Goal: Information Seeking & Learning: Learn about a topic

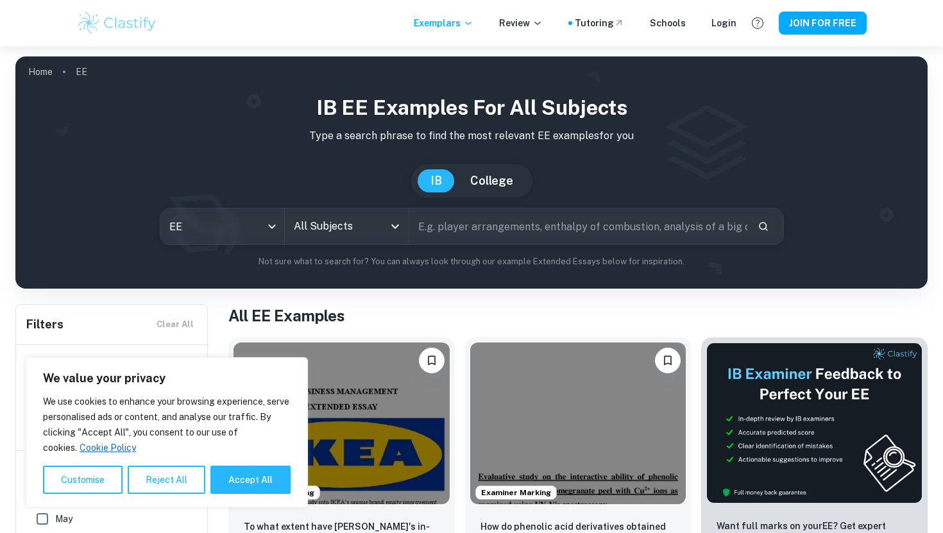
click at [360, 234] on input "All Subjects" at bounding box center [337, 226] width 93 height 24
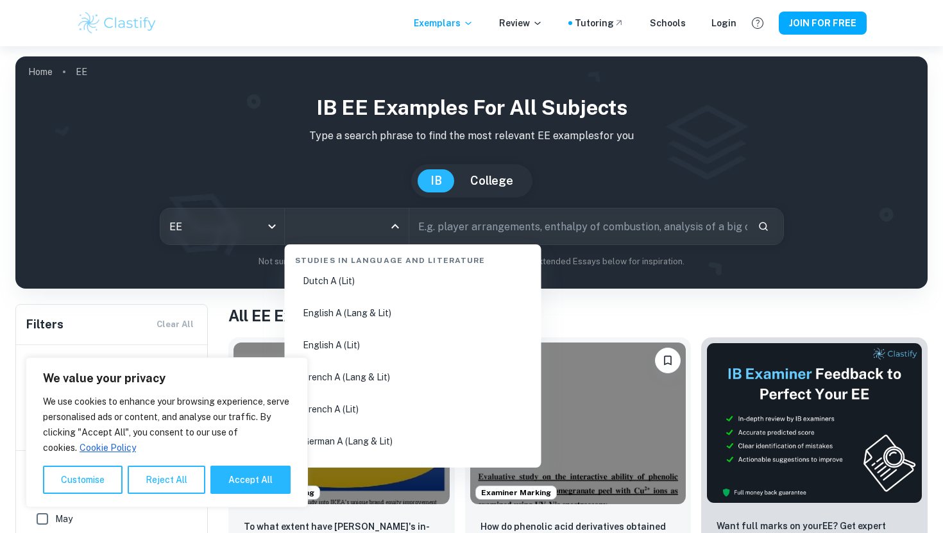
scroll to position [161, 0]
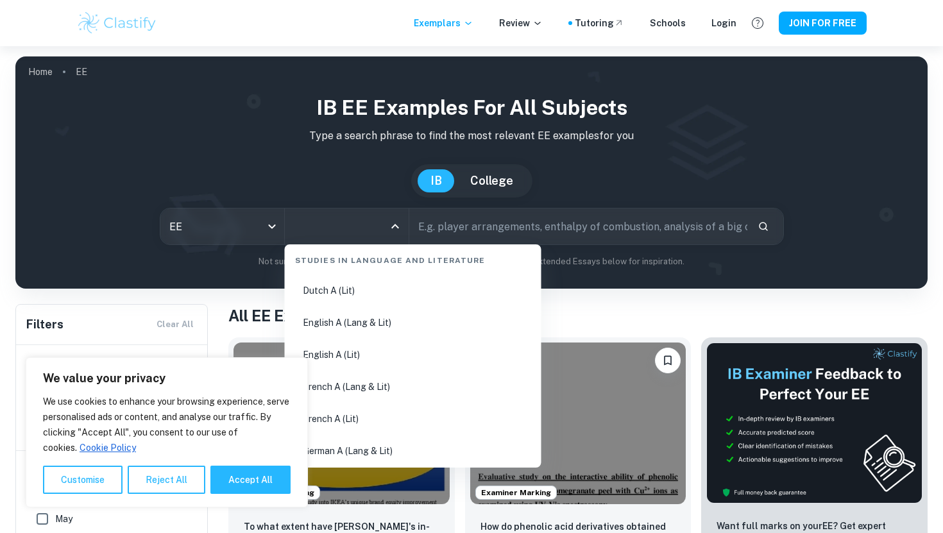
click at [368, 326] on li "English A (Lang & Lit)" at bounding box center [413, 323] width 246 height 30
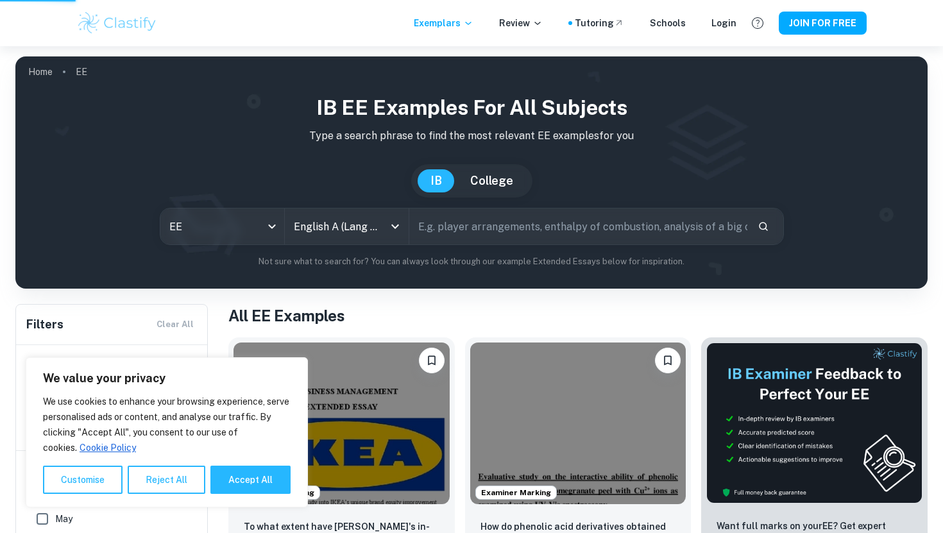
click at [513, 236] on input "text" at bounding box center [578, 227] width 338 height 36
click at [384, 223] on div "All Subjects" at bounding box center [347, 227] width 124 height 36
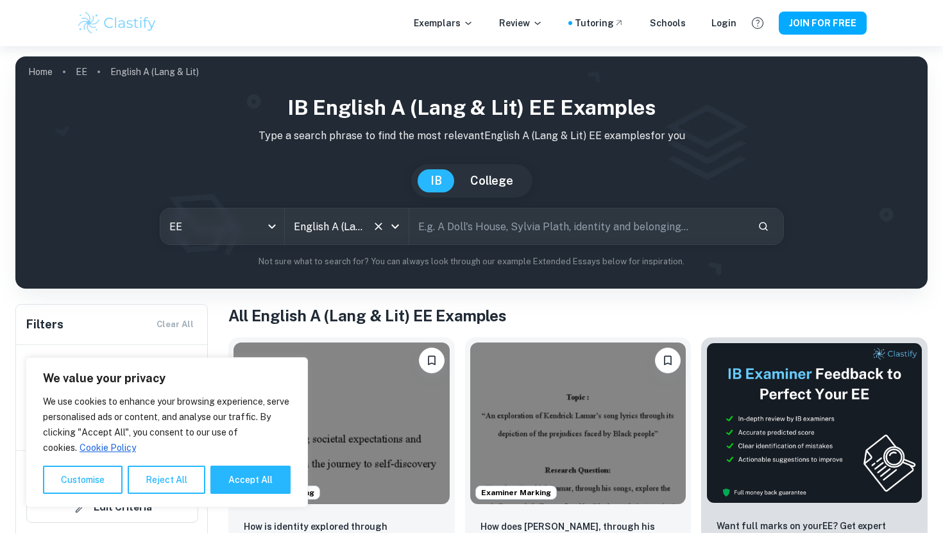
click at [383, 223] on icon "Clear" at bounding box center [378, 226] width 13 height 13
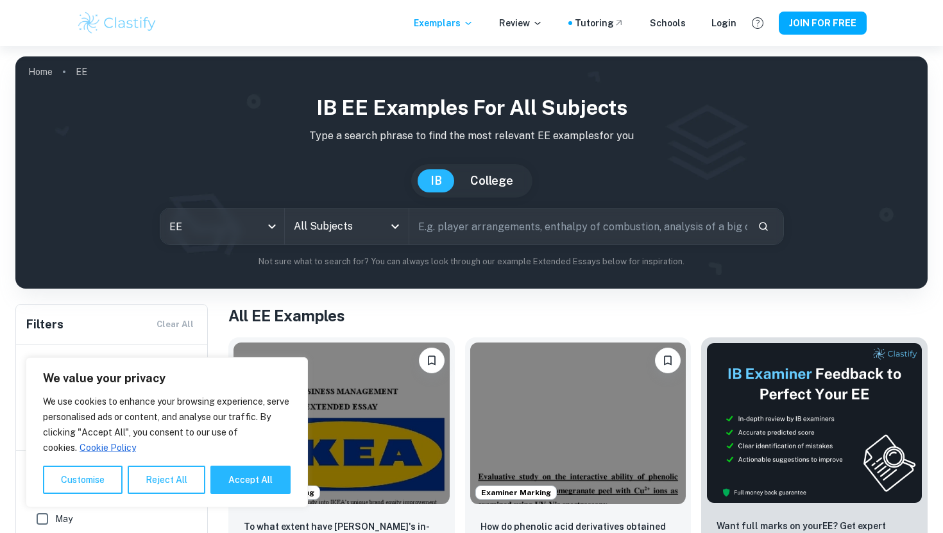
click at [382, 226] on input "All Subjects" at bounding box center [337, 226] width 93 height 24
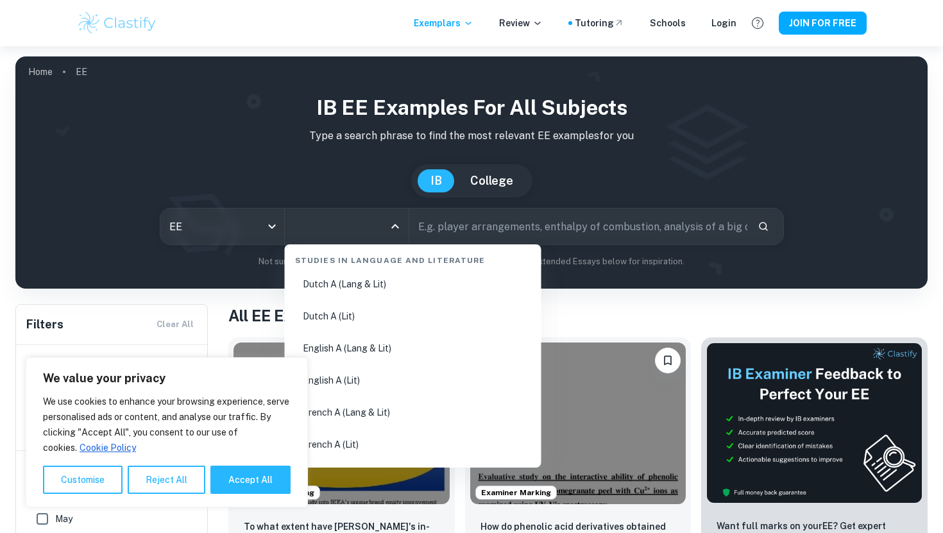
scroll to position [150, 0]
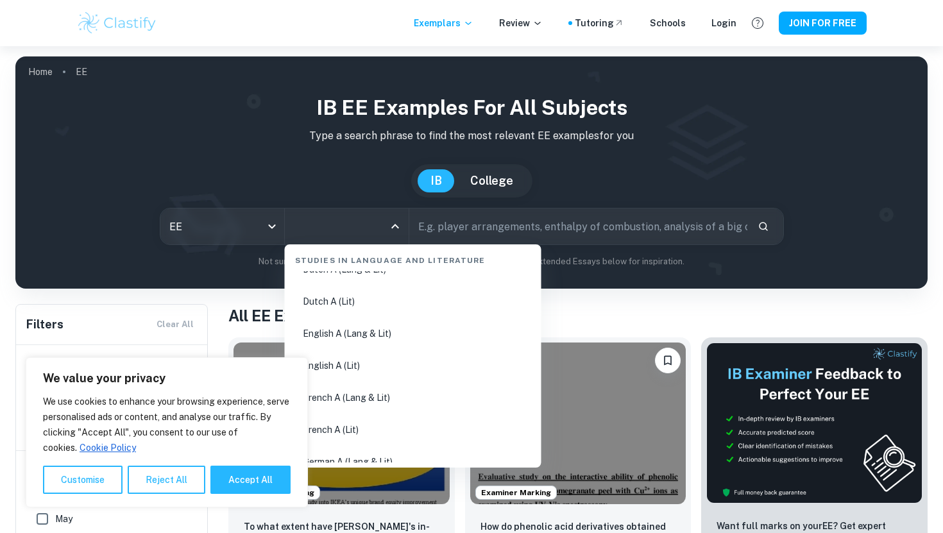
click at [382, 336] on li "English A (Lang & Lit)" at bounding box center [413, 334] width 246 height 30
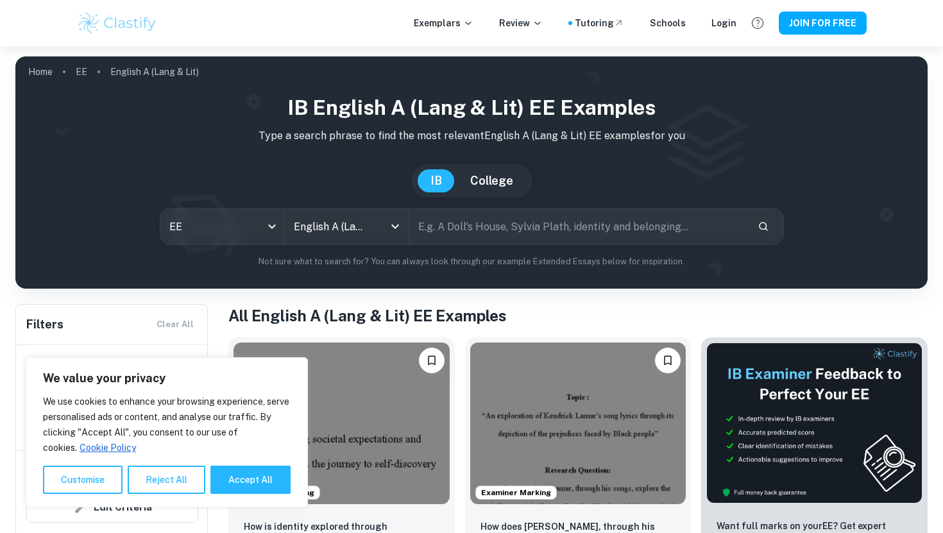
click at [533, 236] on input "text" at bounding box center [578, 227] width 338 height 36
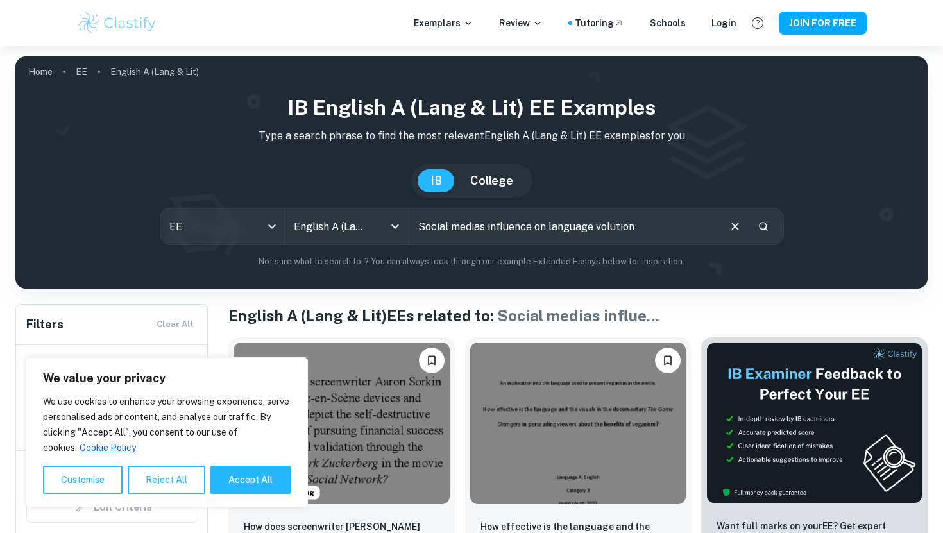
click at [599, 229] on input "Social medias influence on language volution" at bounding box center [563, 227] width 309 height 36
click at [598, 225] on input "Social medias influence on language volution" at bounding box center [563, 227] width 309 height 36
click at [597, 225] on input "Social medias influence on language volution" at bounding box center [563, 227] width 309 height 36
click at [597, 227] on input "Social medias influence on language volution" at bounding box center [563, 227] width 309 height 36
type input "Social medias influence on language evolution"
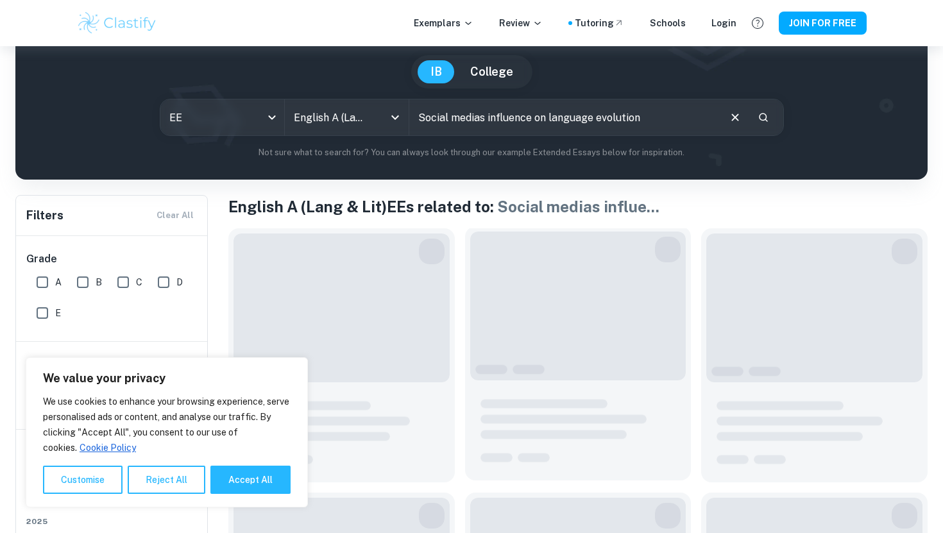
scroll to position [123, 0]
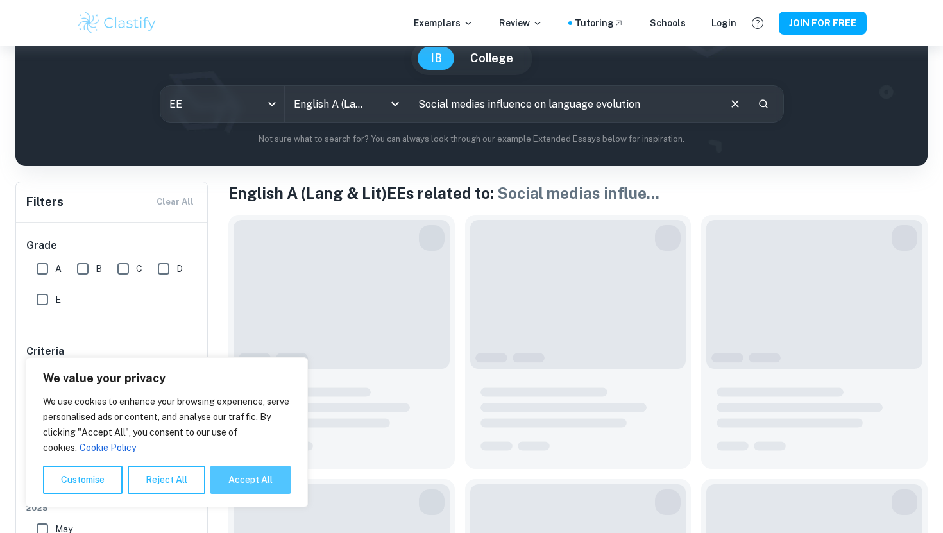
click at [245, 474] on button "Accept All" at bounding box center [250, 480] width 80 height 28
checkbox input "true"
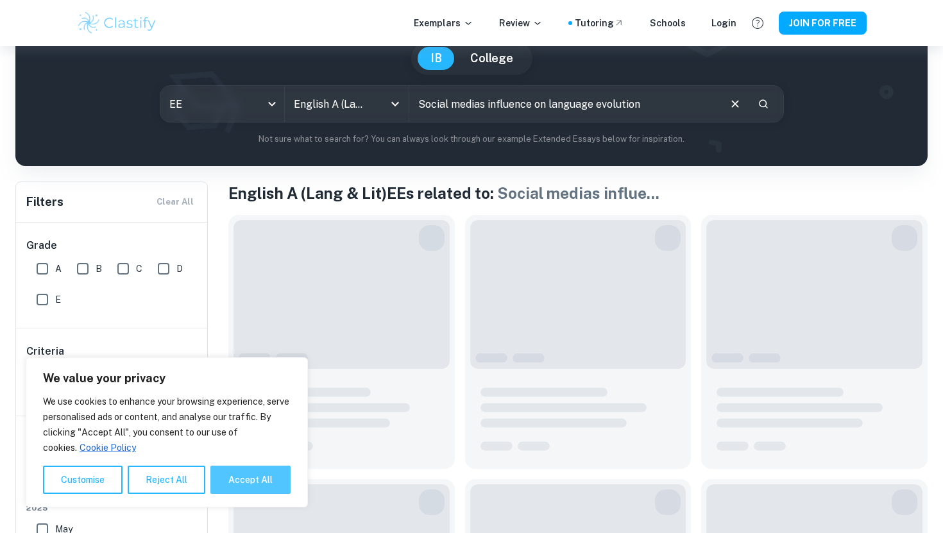
checkbox input "true"
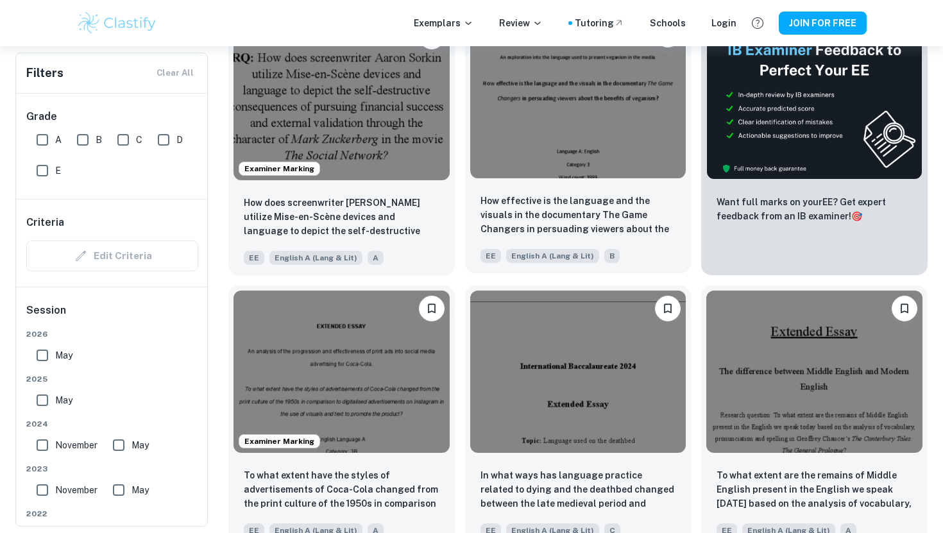
scroll to position [336, 0]
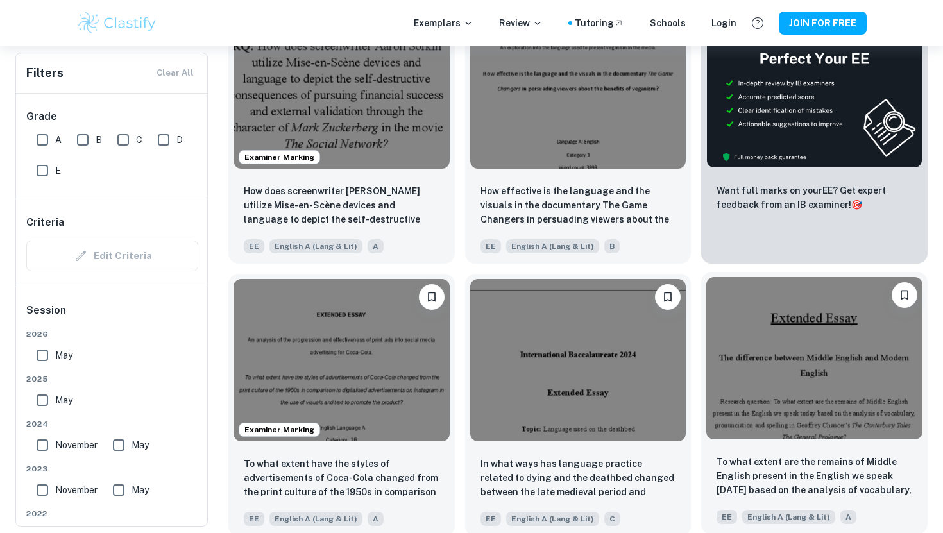
click at [783, 381] on img at bounding box center [815, 358] width 216 height 162
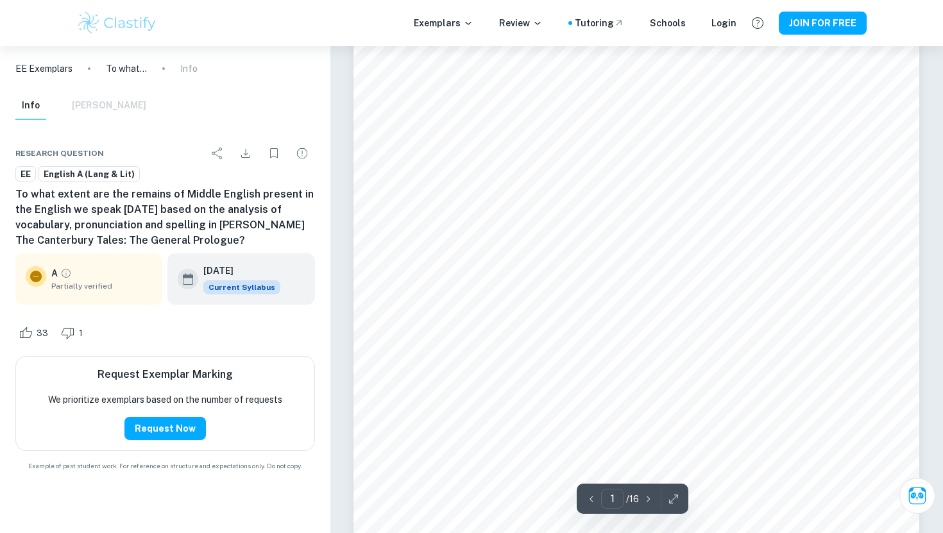
scroll to position [234, 0]
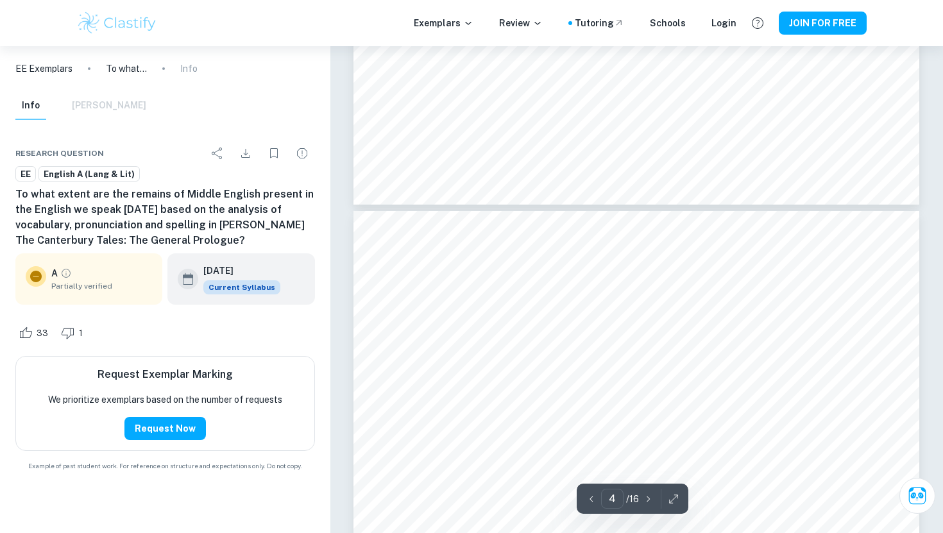
type input "3"
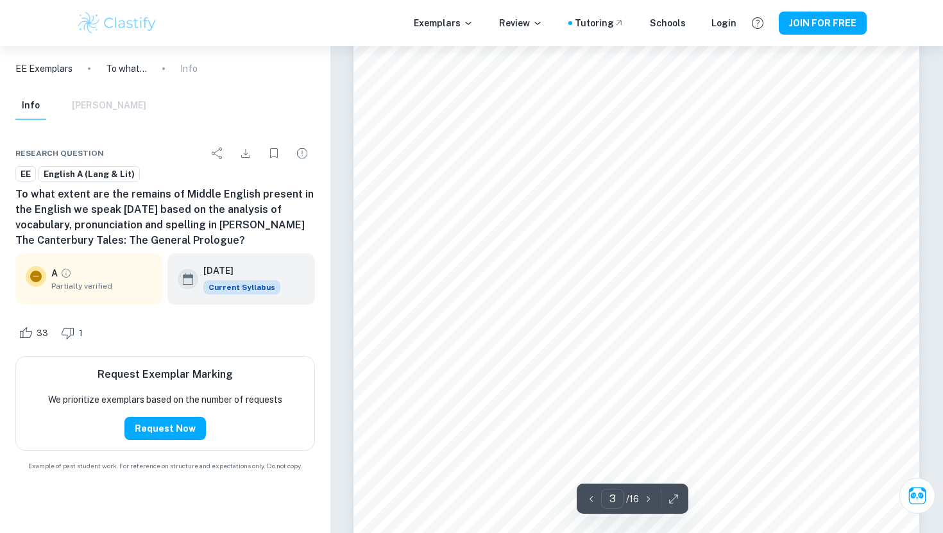
scroll to position [336, 0]
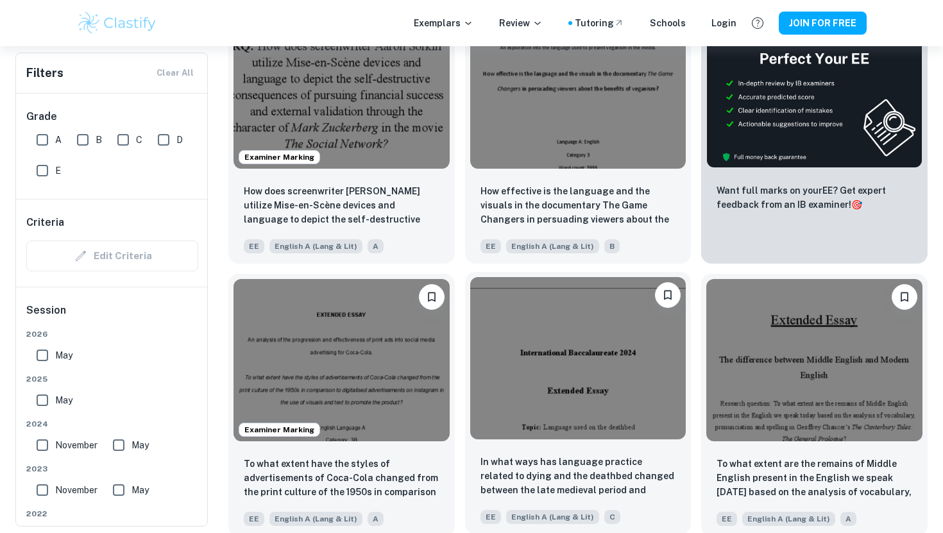
click at [601, 409] on img at bounding box center [578, 358] width 216 height 162
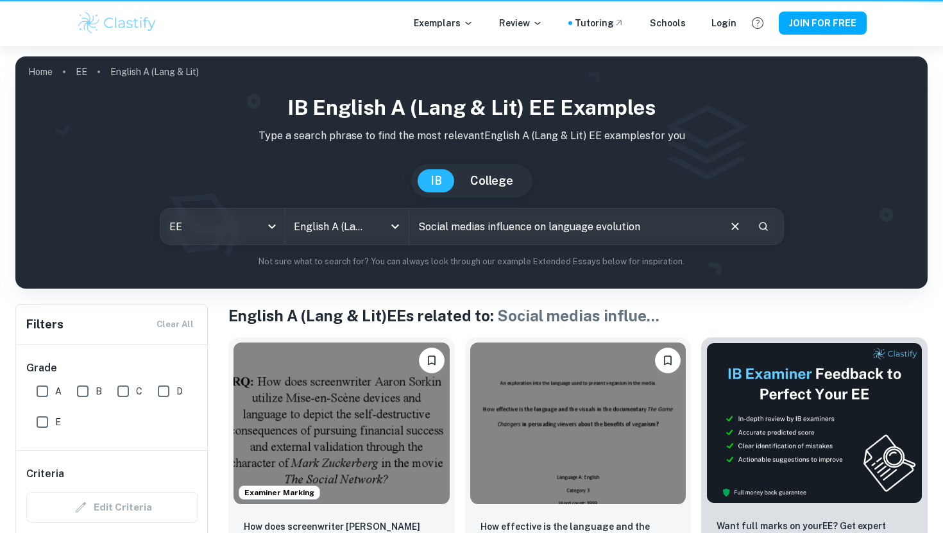
scroll to position [336, 0]
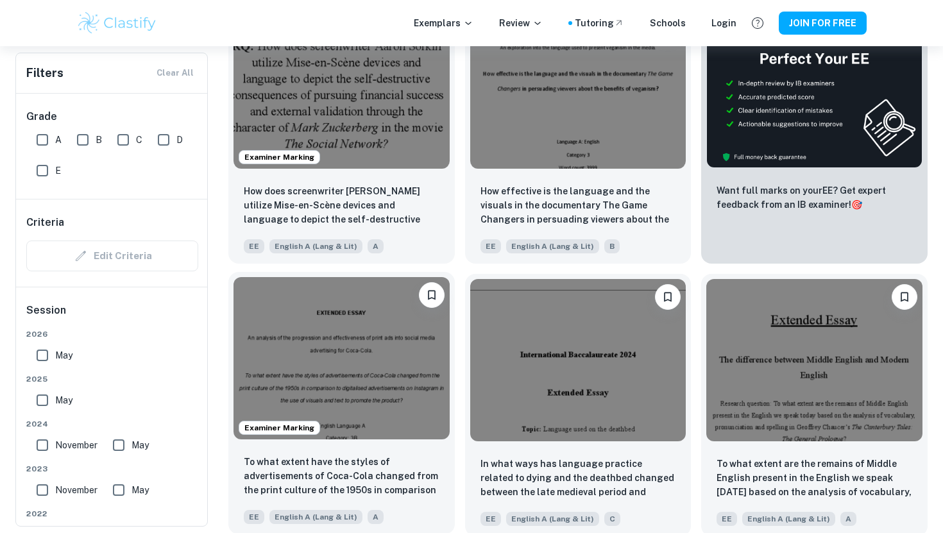
click at [415, 385] on img at bounding box center [342, 358] width 216 height 162
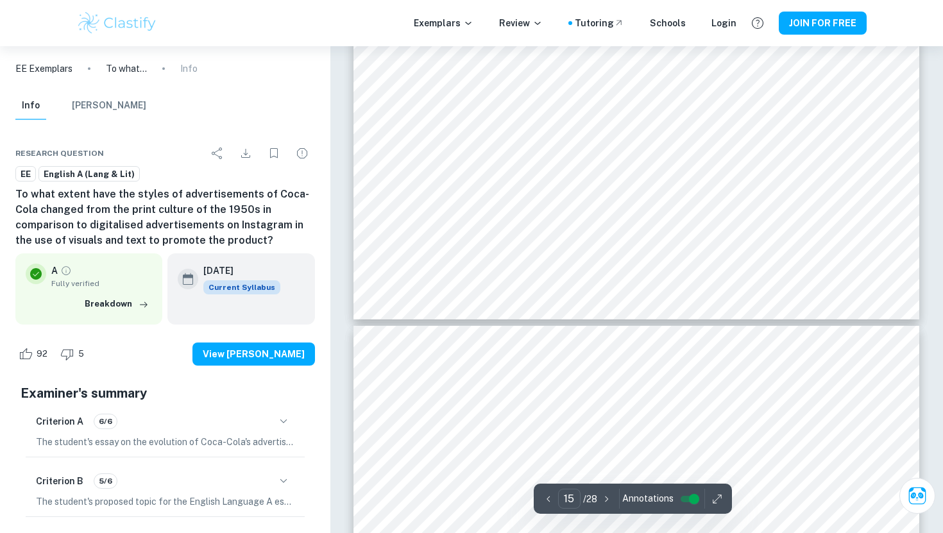
type input "16"
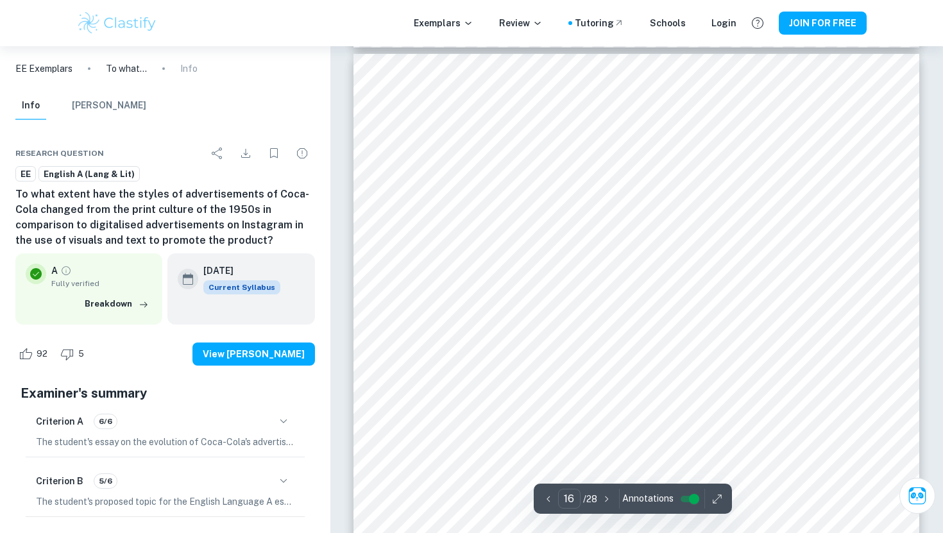
scroll to position [12482, 0]
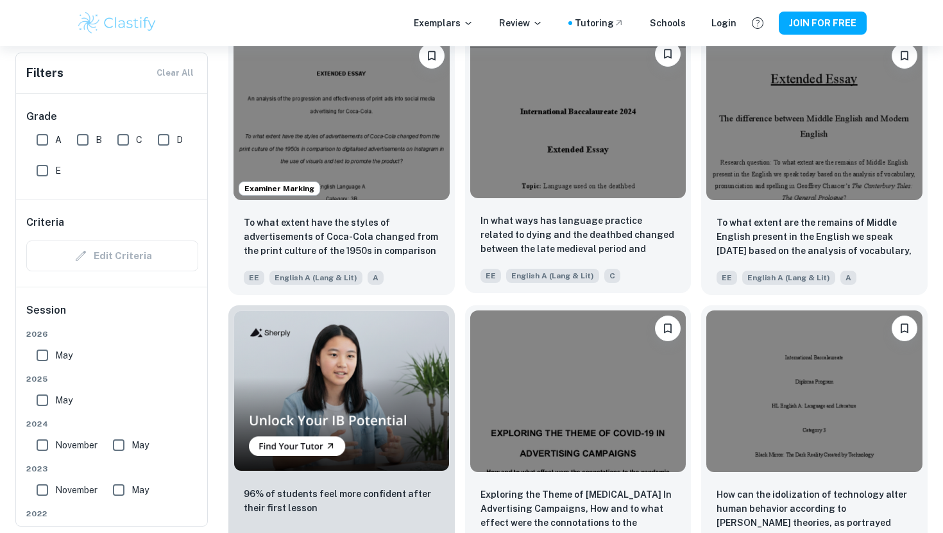
scroll to position [594, 0]
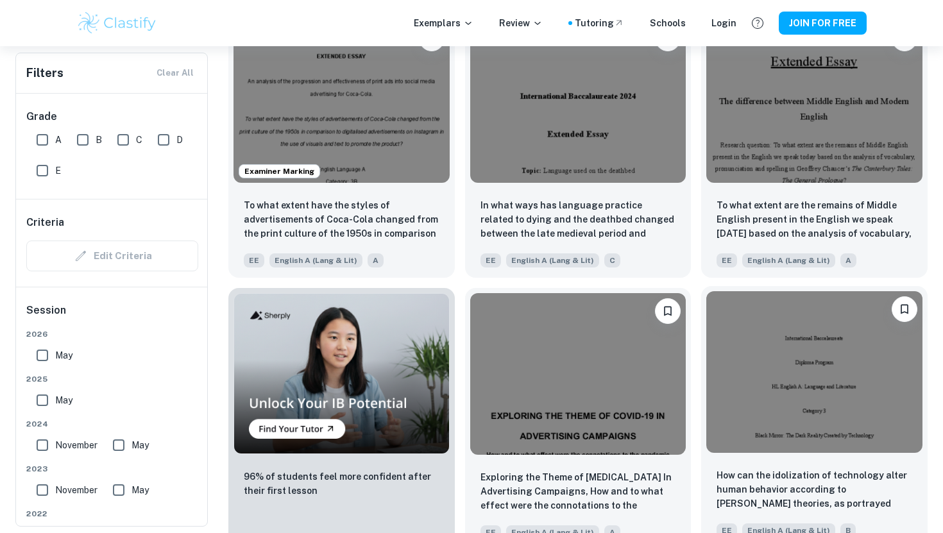
click at [780, 402] on img at bounding box center [815, 372] width 216 height 162
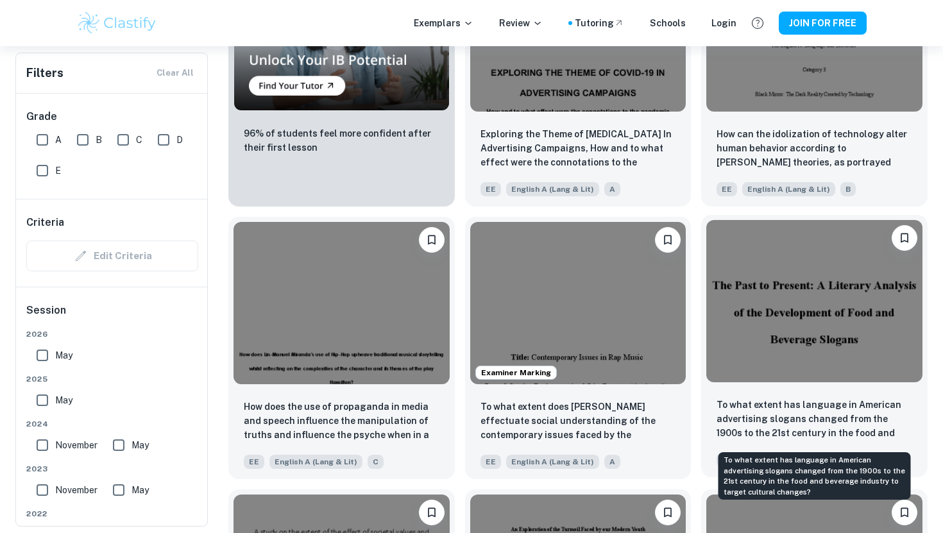
scroll to position [939, 0]
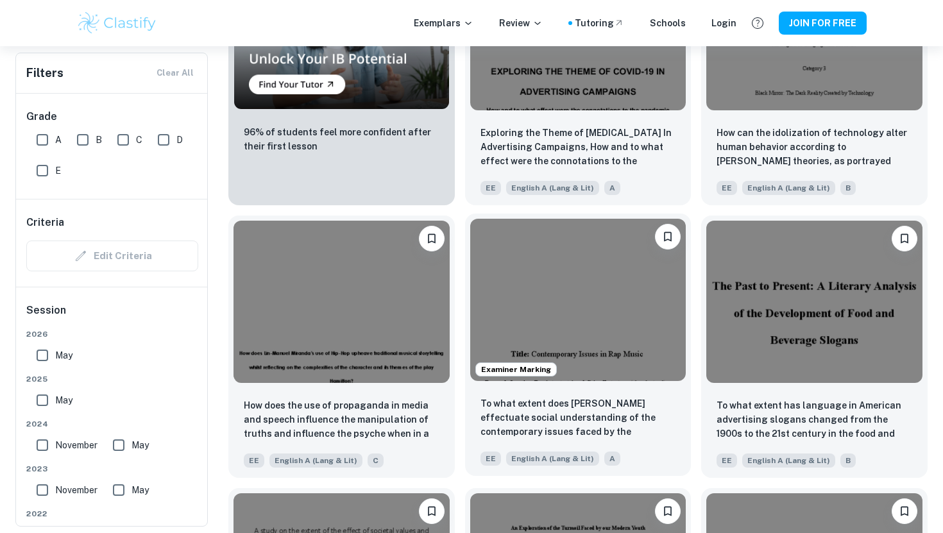
click at [569, 372] on img at bounding box center [578, 300] width 216 height 162
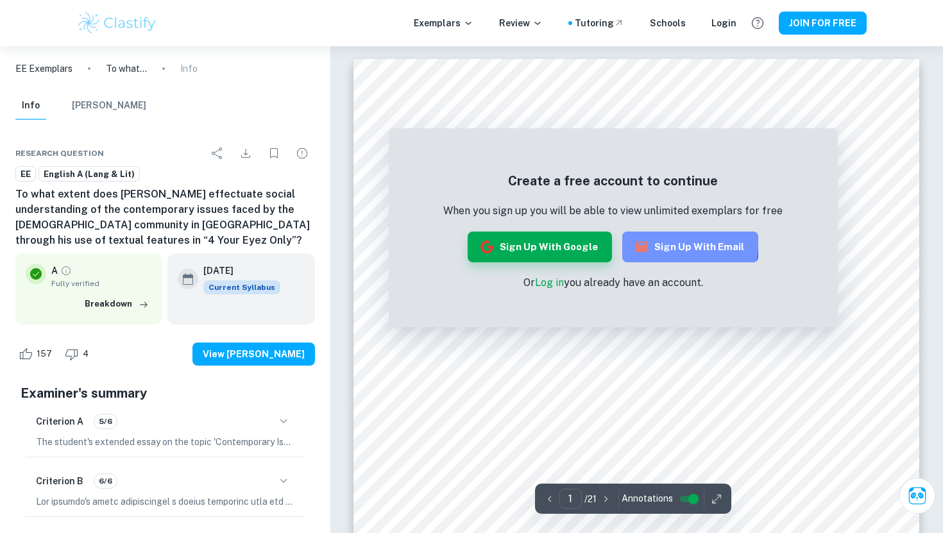
click at [663, 243] on button "Sign up with Email" at bounding box center [690, 247] width 136 height 31
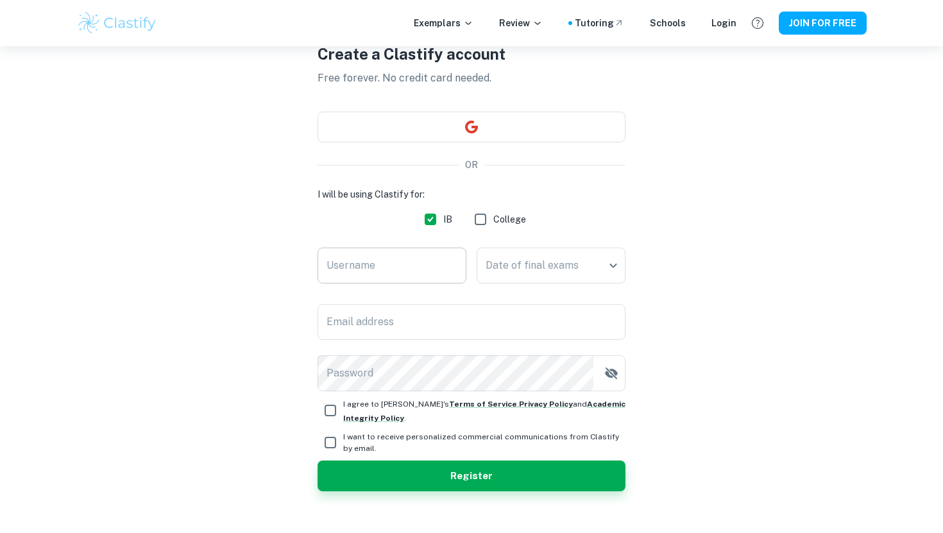
scroll to position [70, 0]
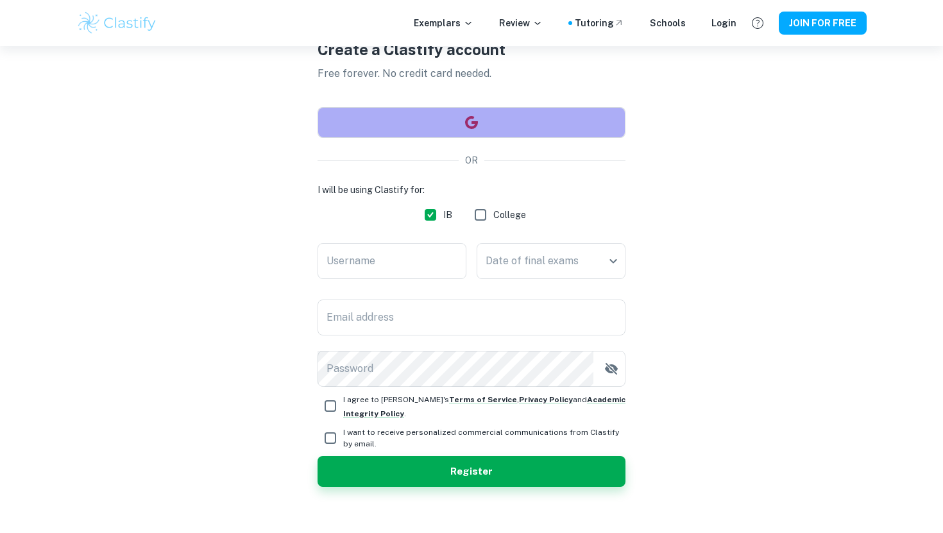
click at [470, 137] on button "button" at bounding box center [472, 122] width 308 height 31
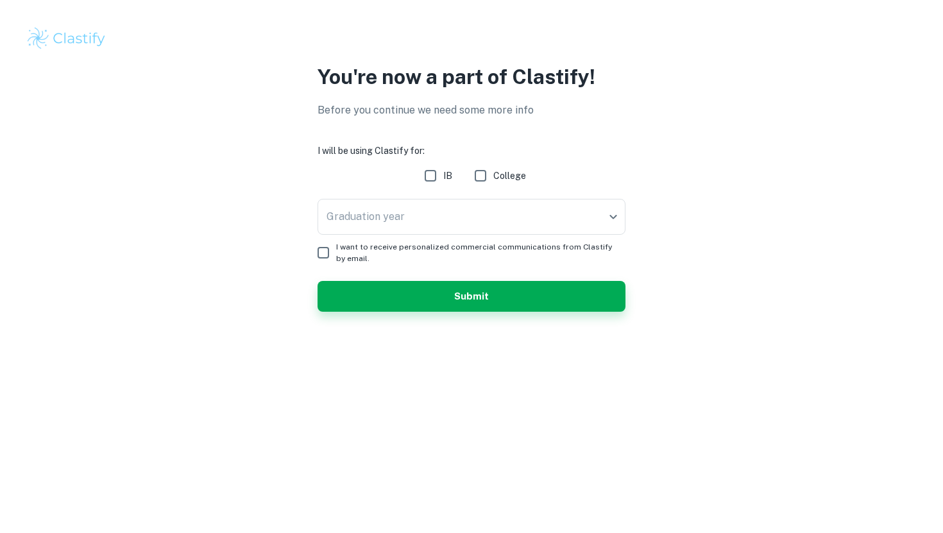
click at [432, 171] on input "IB" at bounding box center [431, 176] width 26 height 26
checkbox input "true"
click at [440, 221] on body "We value your privacy We use cookies to enhance your browsing experience, serve…" at bounding box center [471, 266] width 943 height 533
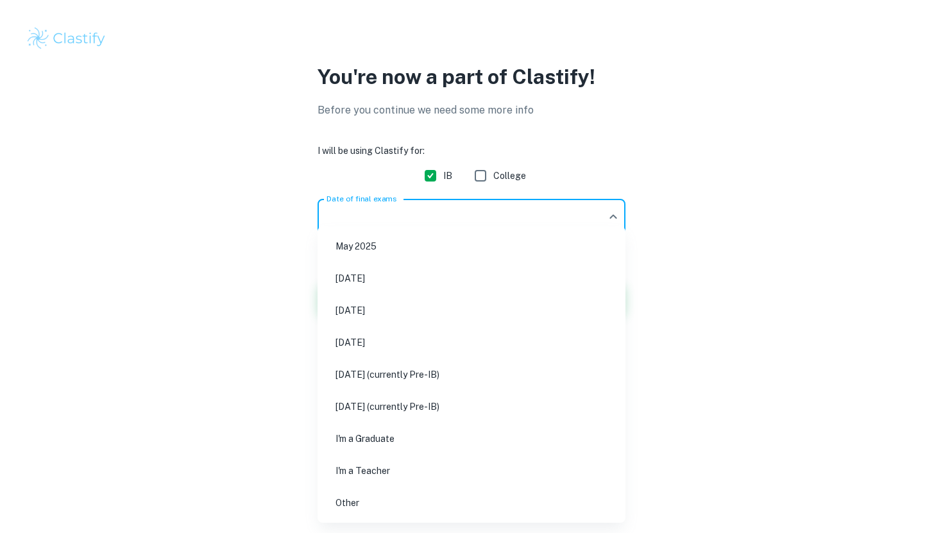
click at [406, 314] on li "[DATE]" at bounding box center [472, 311] width 298 height 30
type input "M26"
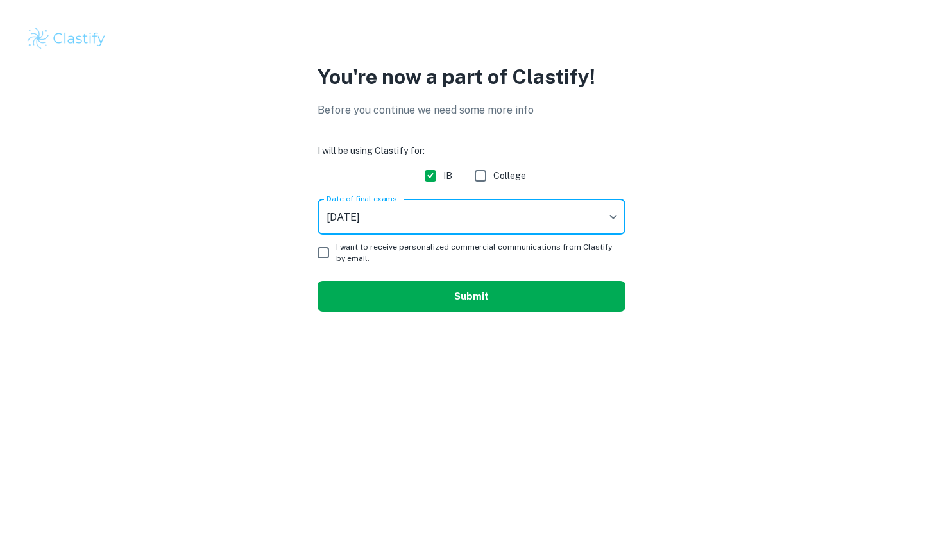
click at [425, 289] on button "Submit" at bounding box center [472, 296] width 308 height 31
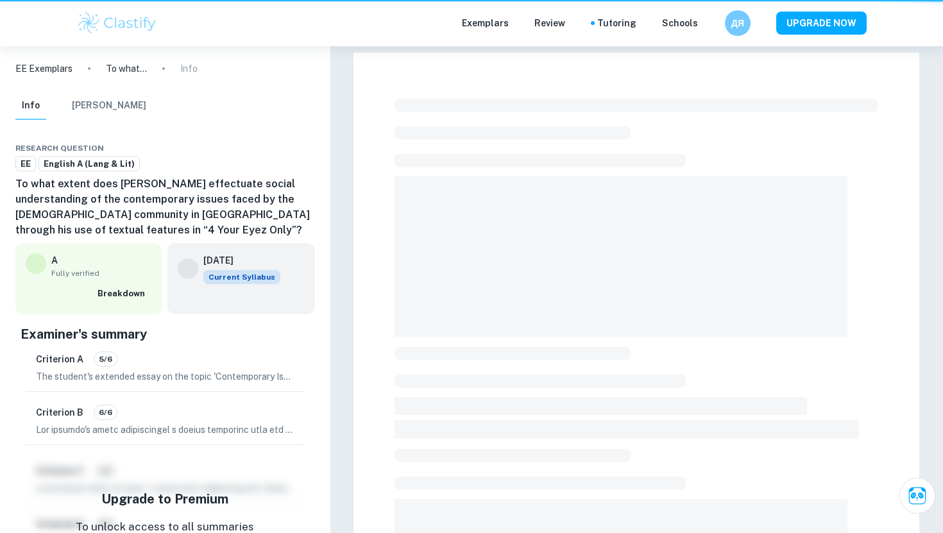
click at [393, 311] on div at bounding box center [637, 453] width 566 height 801
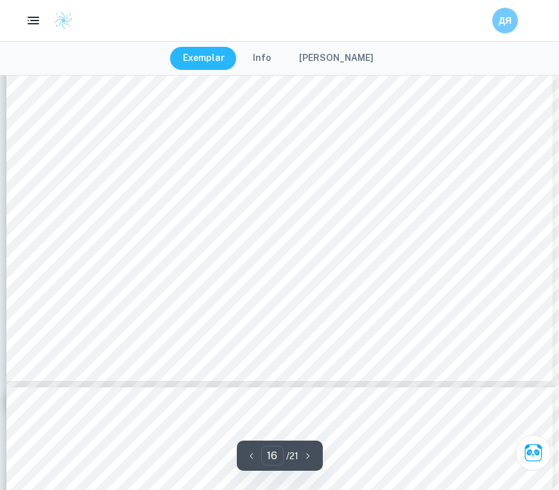
scroll to position [11242, 0]
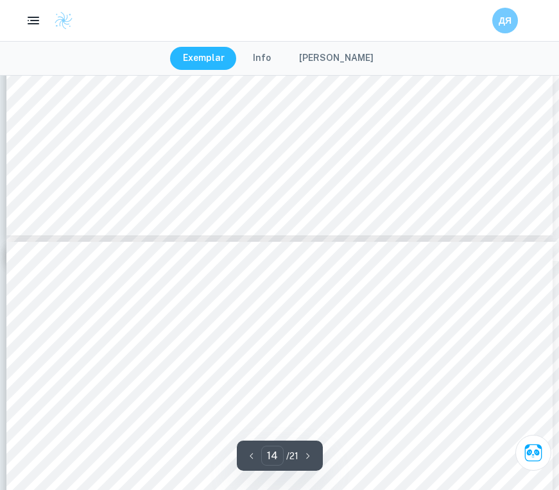
type input "13"
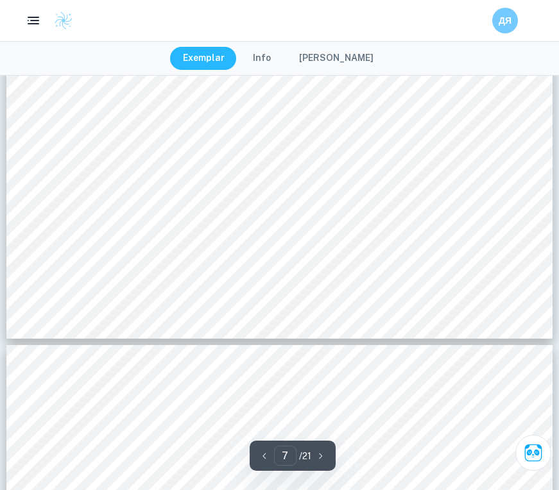
type input "8"
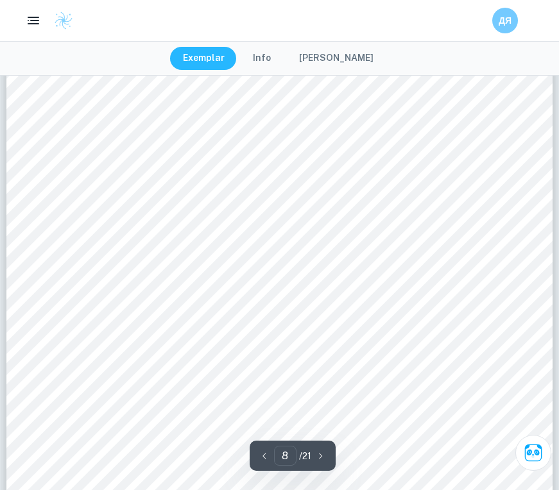
scroll to position [5298, 0]
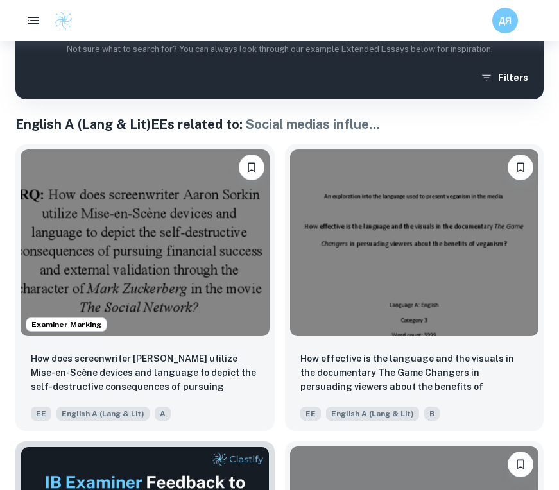
scroll to position [252, 0]
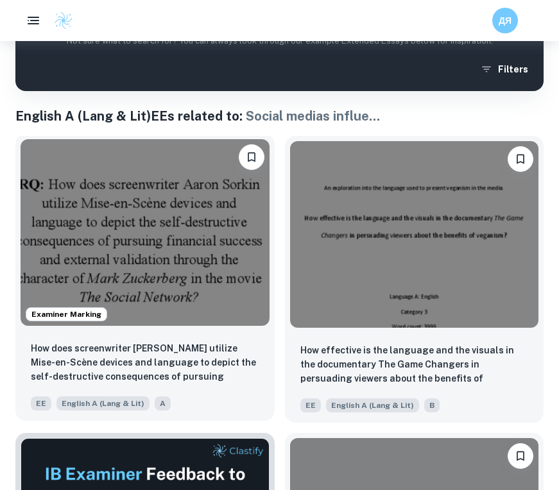
click at [209, 296] on img at bounding box center [145, 232] width 249 height 187
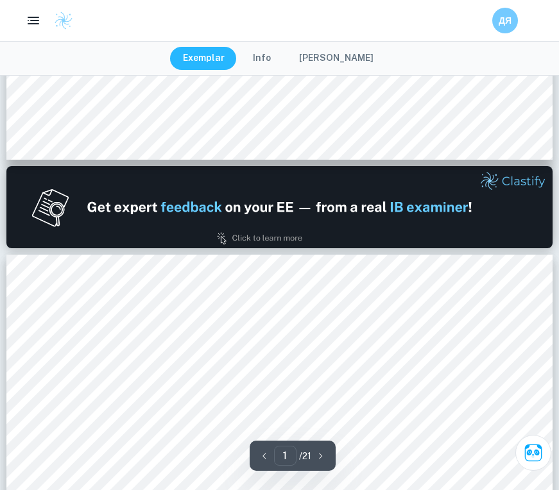
type input "2"
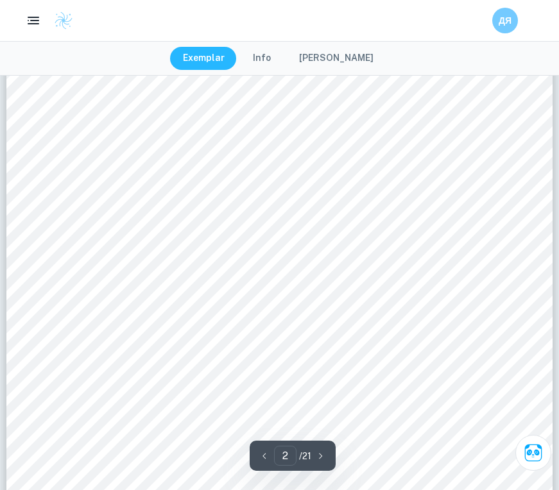
scroll to position [848, 0]
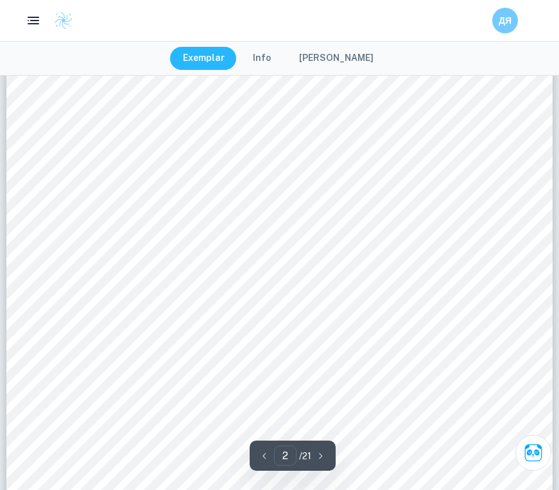
scroll to position [919, 0]
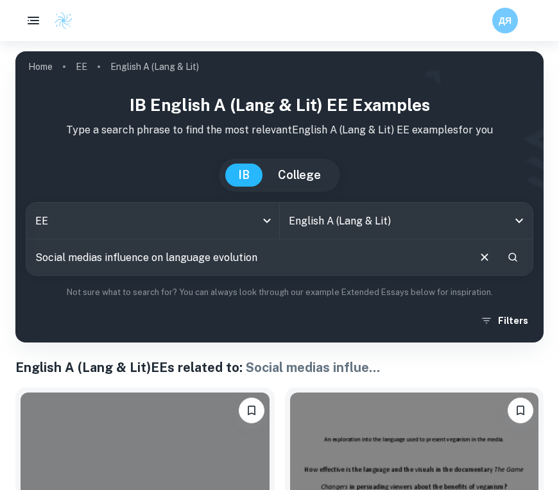
scroll to position [252, 0]
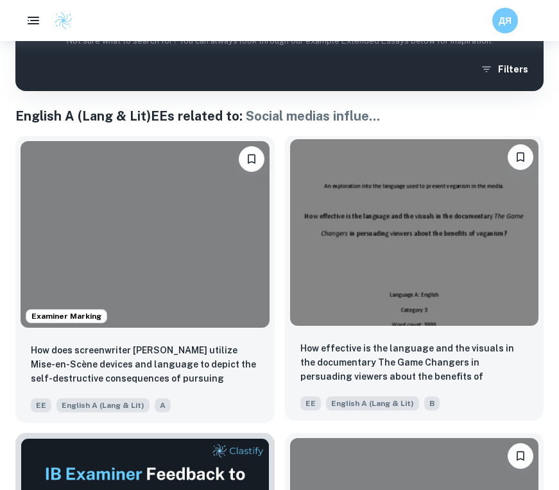
click at [422, 281] on img at bounding box center [414, 232] width 249 height 187
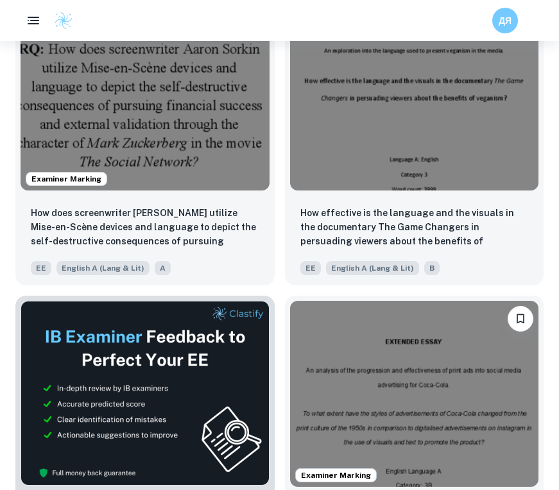
scroll to position [424, 0]
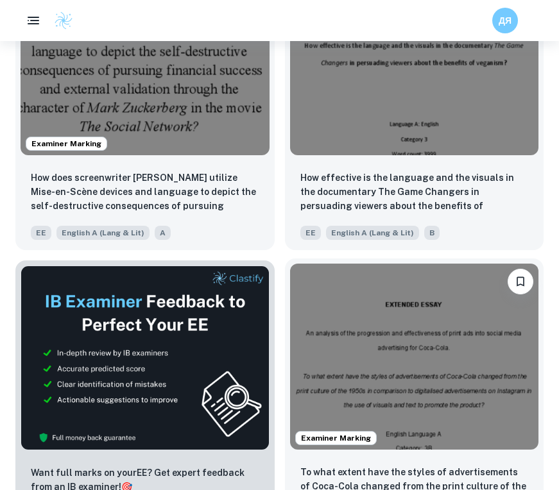
click at [400, 322] on img at bounding box center [414, 357] width 249 height 187
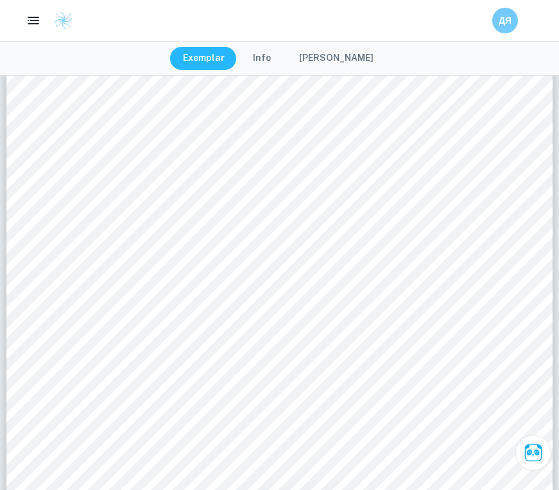
scroll to position [957, 0]
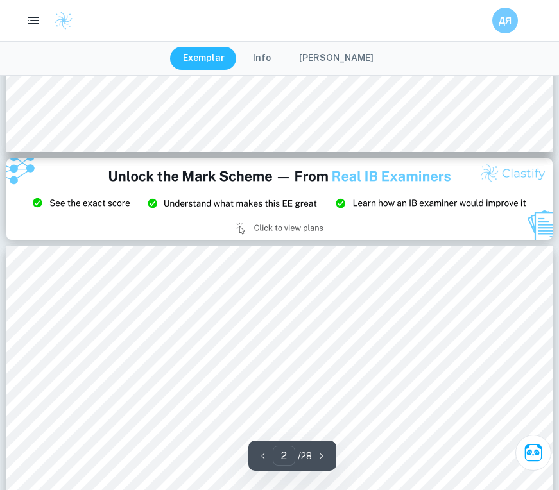
type input "3"
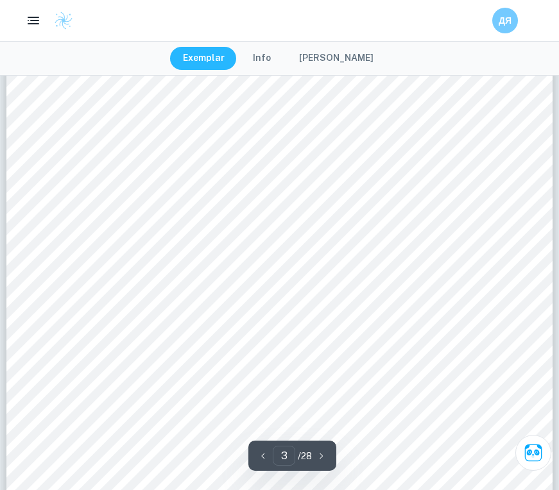
scroll to position [1624, 0]
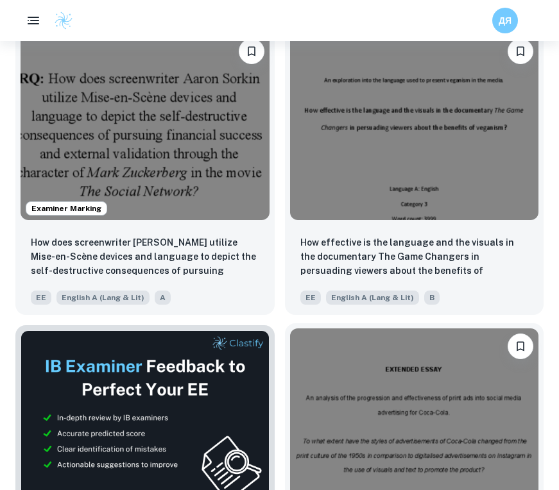
scroll to position [202, 0]
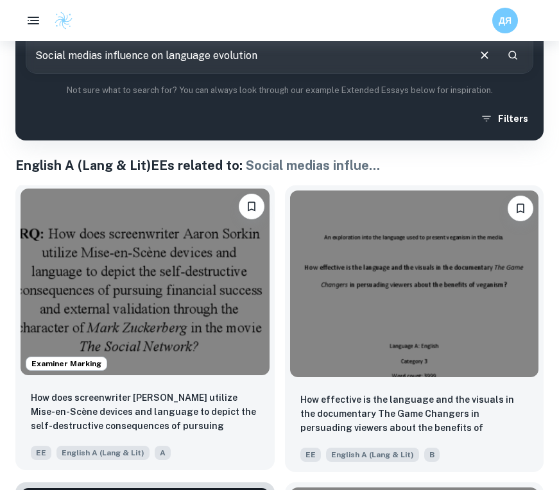
click at [238, 299] on img at bounding box center [145, 282] width 249 height 187
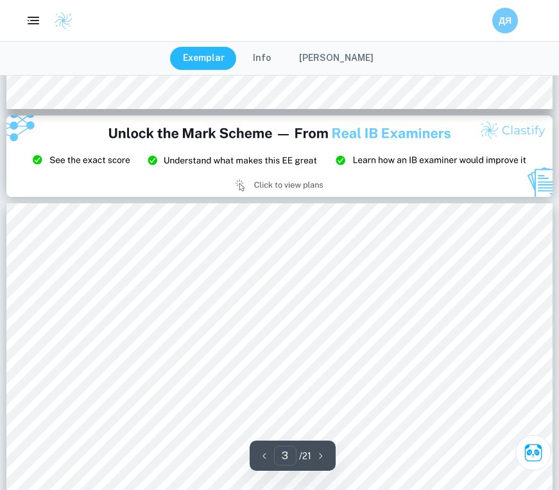
scroll to position [1663, 0]
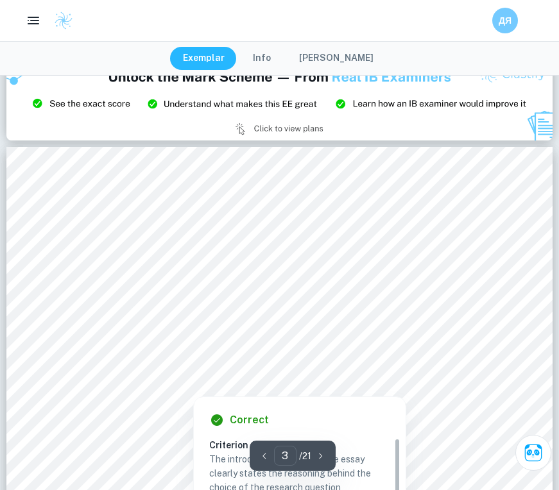
type input "2"
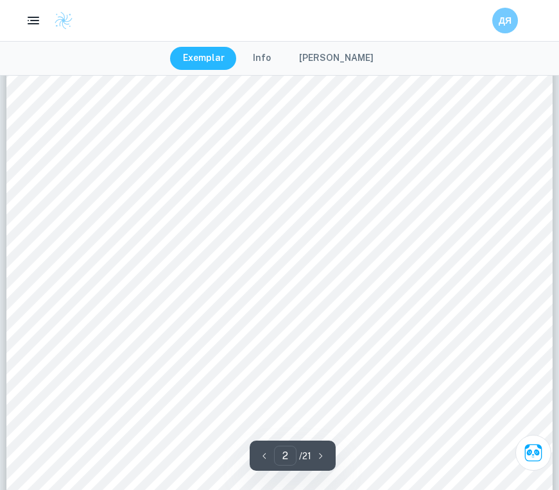
scroll to position [886, 0]
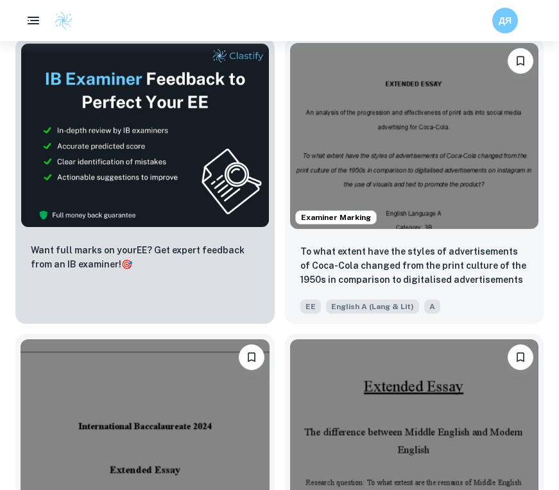
scroll to position [873, 0]
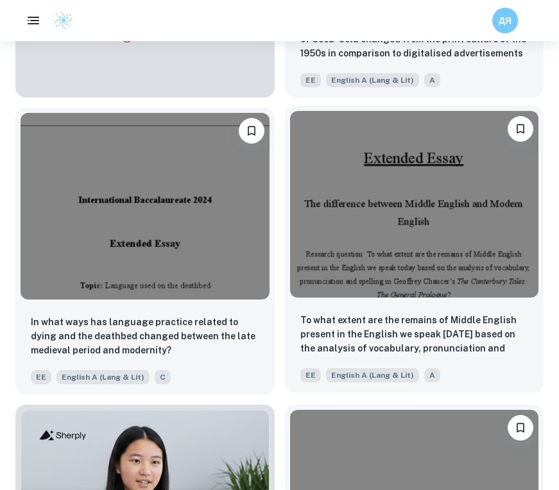
click at [375, 233] on img at bounding box center [414, 204] width 249 height 187
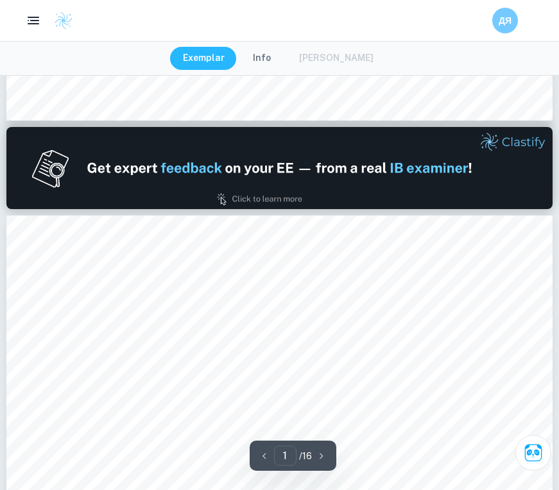
type input "2"
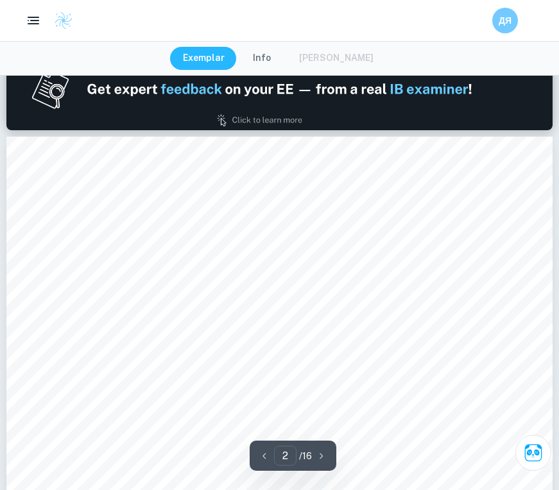
scroll to position [828, 0]
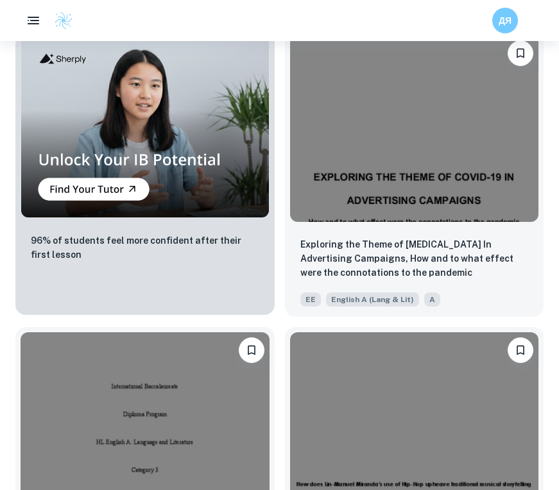
scroll to position [1336, 0]
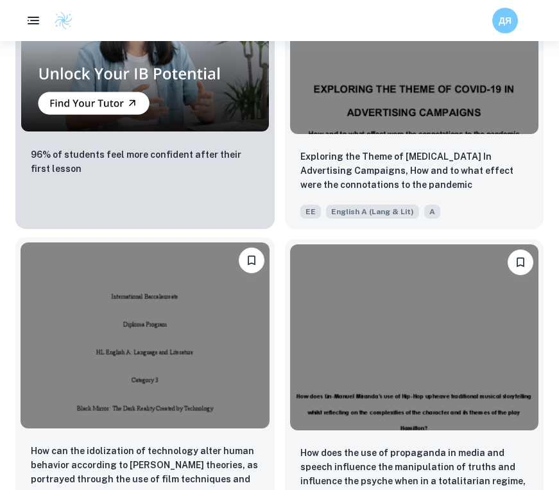
click at [212, 320] on img at bounding box center [145, 336] width 249 height 187
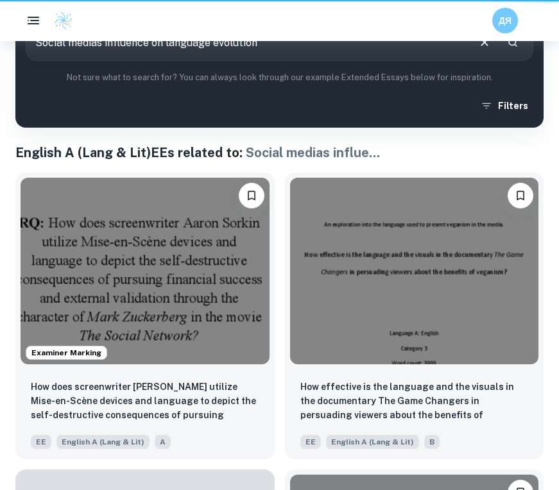
scroll to position [1521, 0]
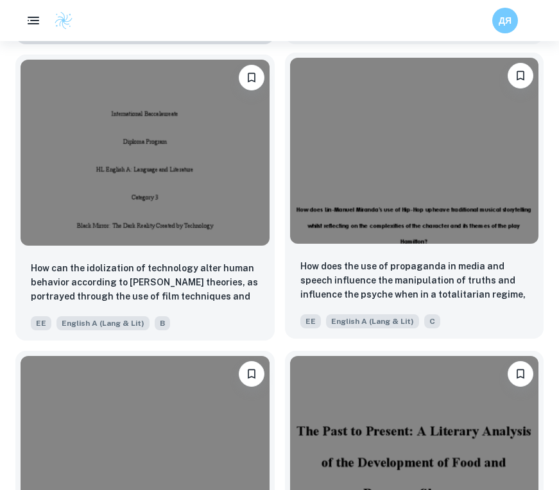
click at [354, 162] on img at bounding box center [414, 151] width 249 height 187
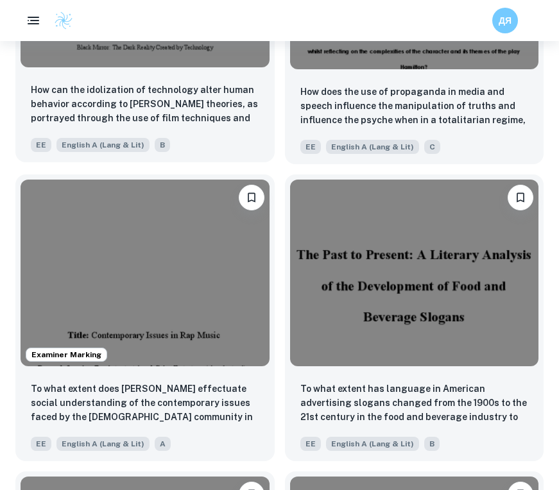
scroll to position [1771, 0]
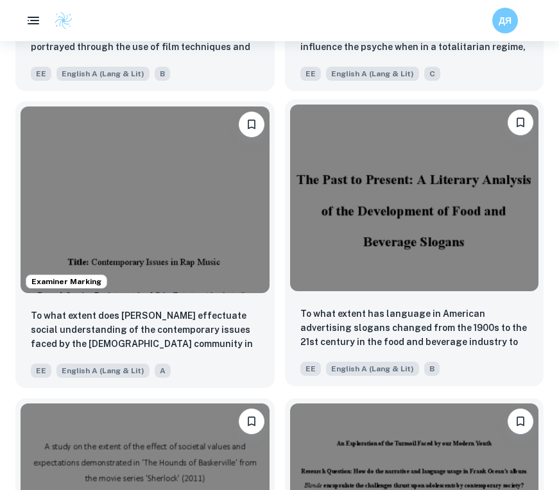
click at [365, 203] on img at bounding box center [414, 198] width 249 height 187
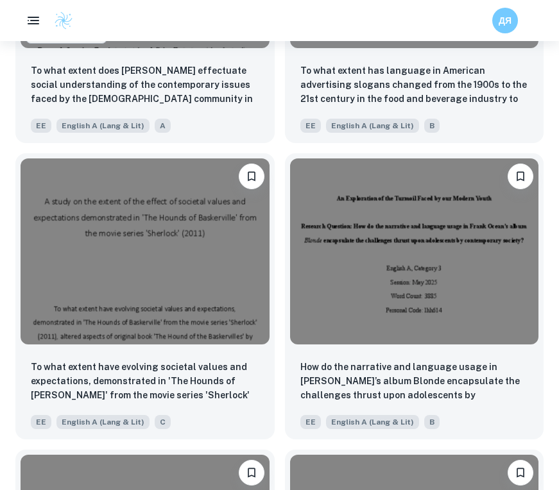
scroll to position [2039, 0]
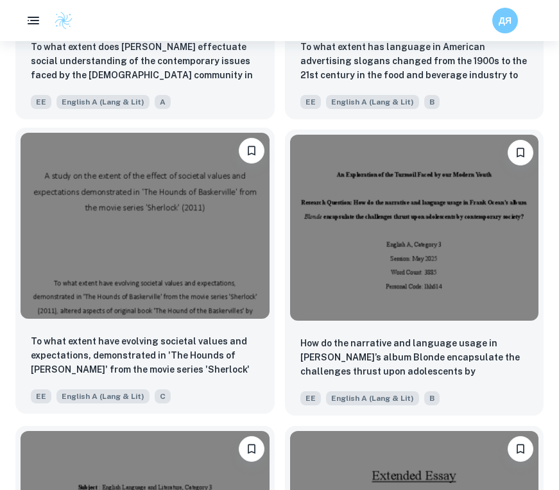
click at [159, 221] on img at bounding box center [145, 226] width 249 height 187
